Goal: Information Seeking & Learning: Learn about a topic

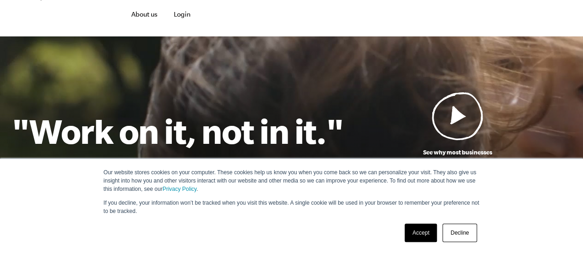
click at [412, 228] on link "Accept" at bounding box center [421, 233] width 33 height 18
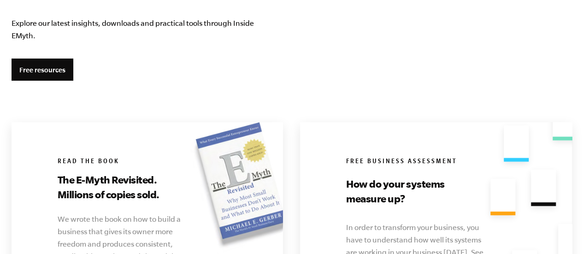
scroll to position [1755, 0]
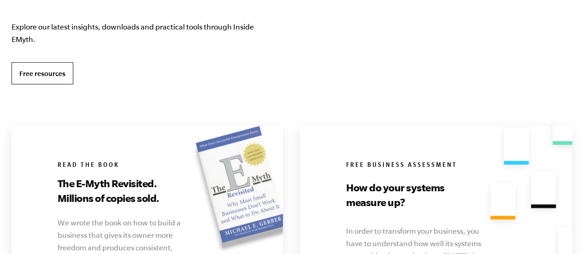
click at [18, 71] on link "Free resources" at bounding box center [43, 73] width 62 height 22
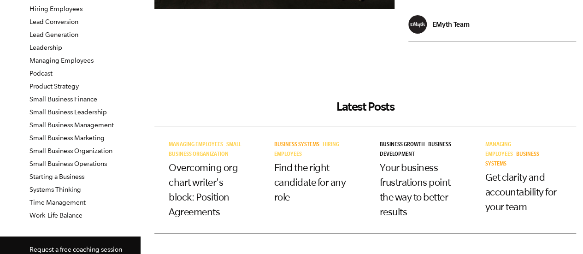
scroll to position [224, 0]
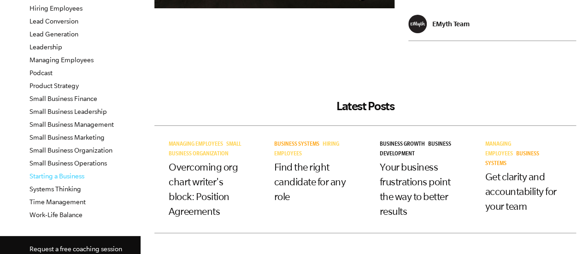
click at [39, 176] on link "Starting a Business" at bounding box center [57, 175] width 55 height 7
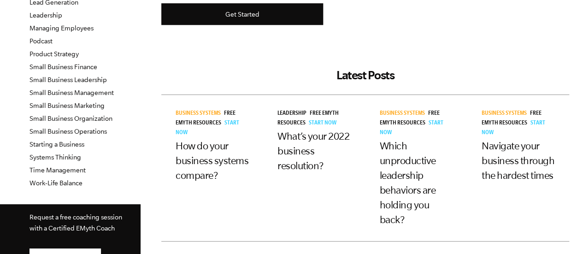
scroll to position [260, 0]
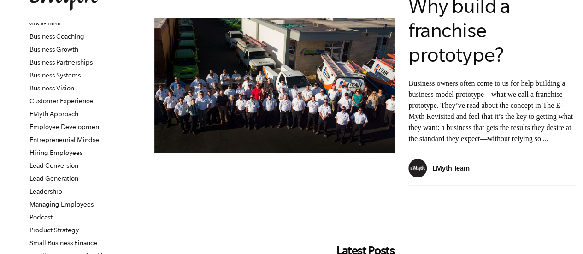
scroll to position [80, 0]
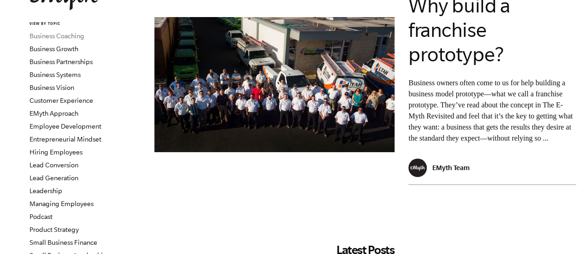
click at [75, 36] on link "Business Coaching" at bounding box center [57, 35] width 55 height 7
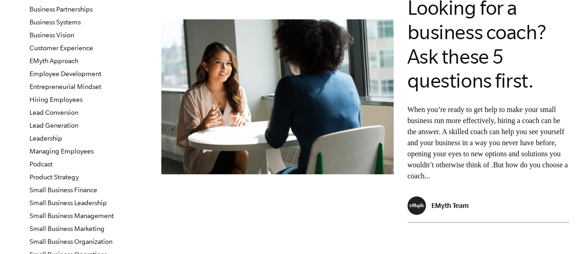
scroll to position [135, 0]
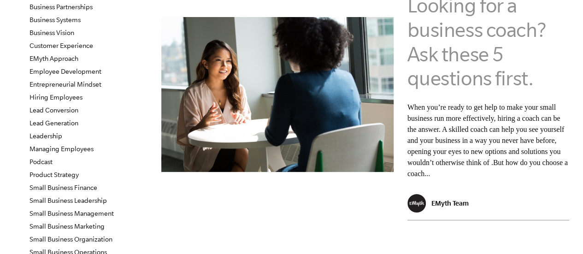
click at [471, 43] on link "Looking for a business coach? Ask these 5 questions first." at bounding box center [477, 41] width 139 height 95
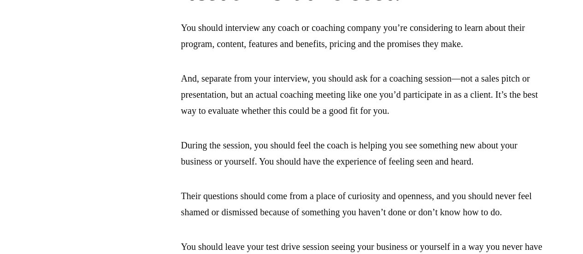
scroll to position [2611, 0]
